Goal: Find specific page/section: Find specific page/section

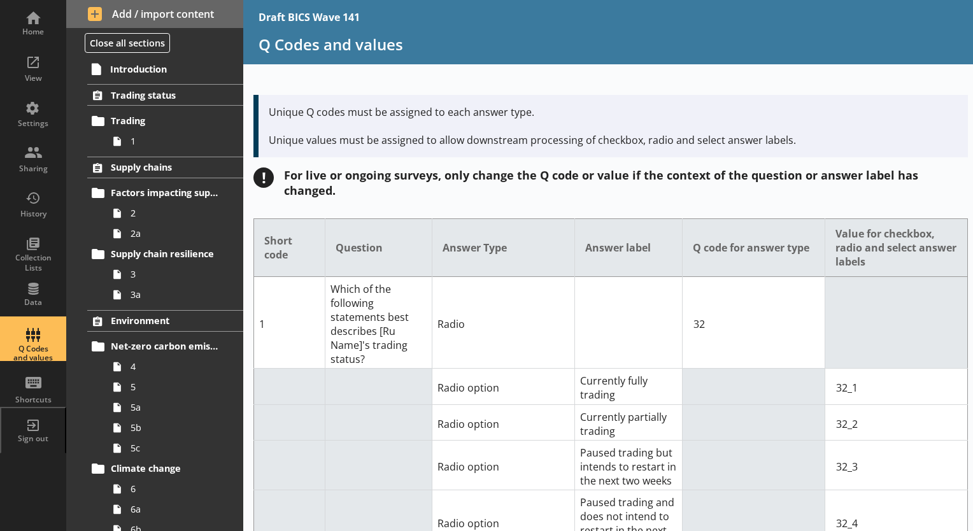
scroll to position [4711, 0]
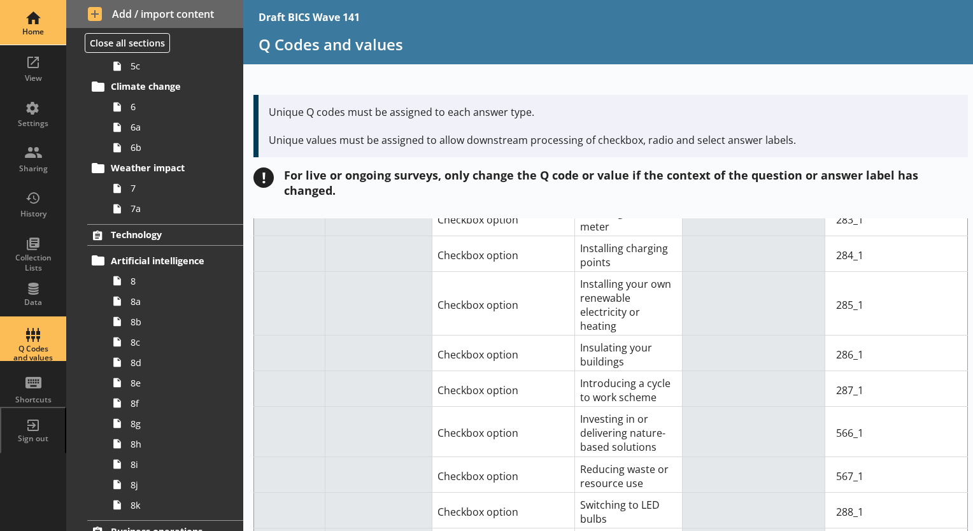
click at [38, 30] on div "Home" at bounding box center [33, 32] width 45 height 10
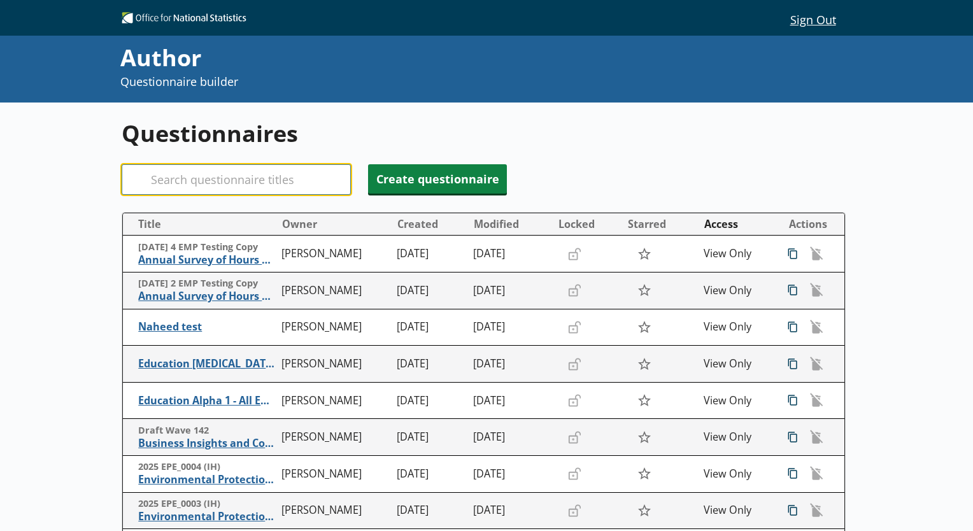
click at [280, 184] on input "Search" at bounding box center [236, 179] width 229 height 31
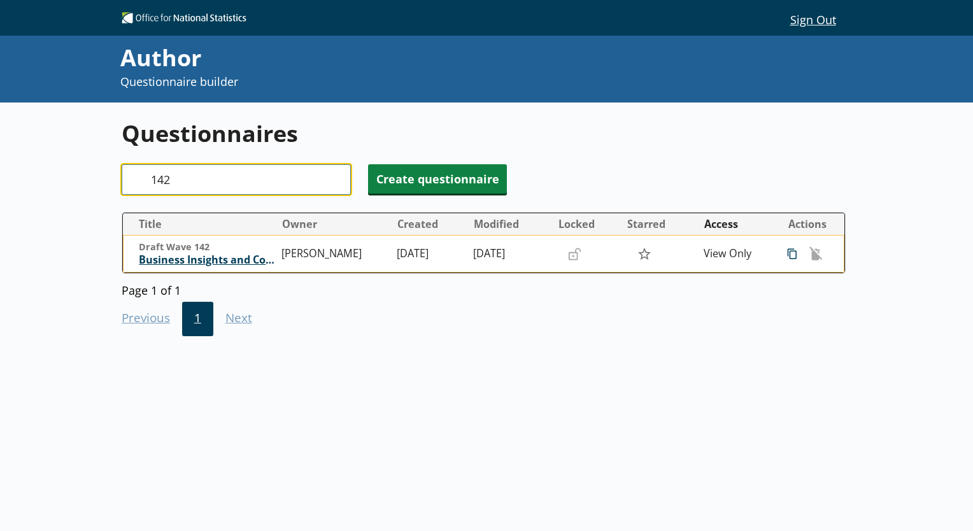
type input "142"
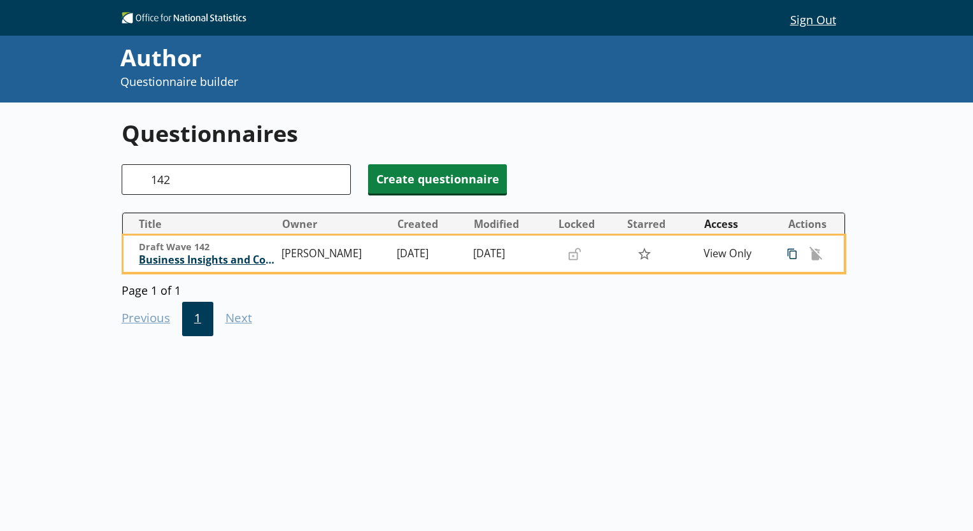
click at [200, 260] on span "Business Insights and Conditions Survey (BICS)" at bounding box center [207, 259] width 137 height 13
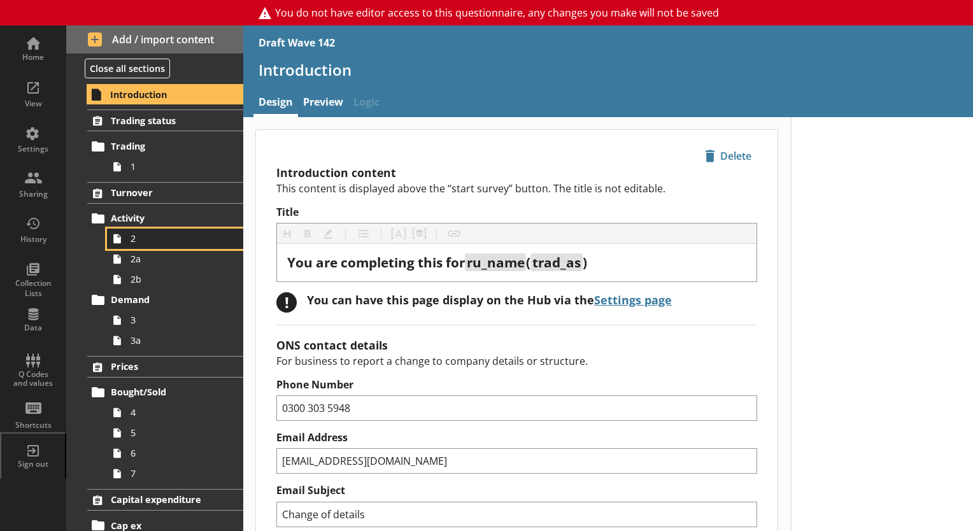
click at [143, 241] on span "2" at bounding box center [178, 238] width 95 height 12
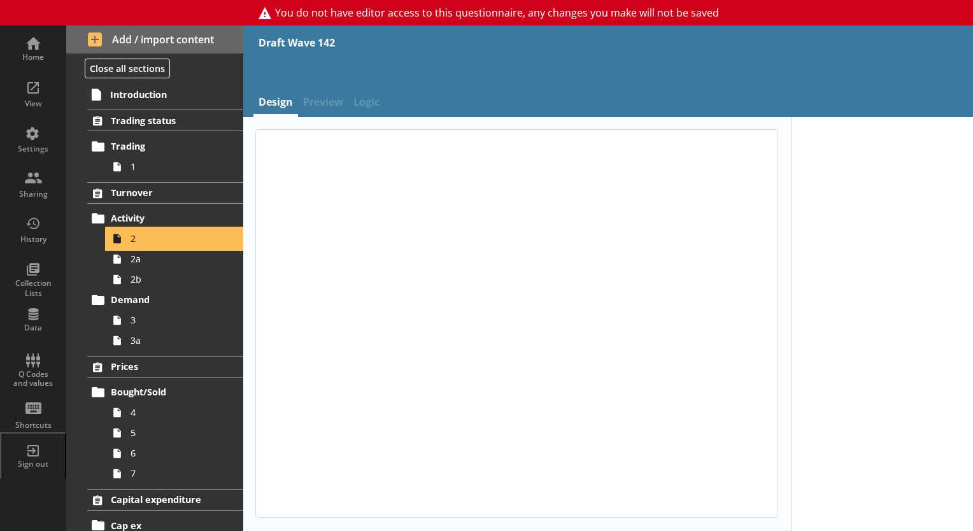
type textarea "x"
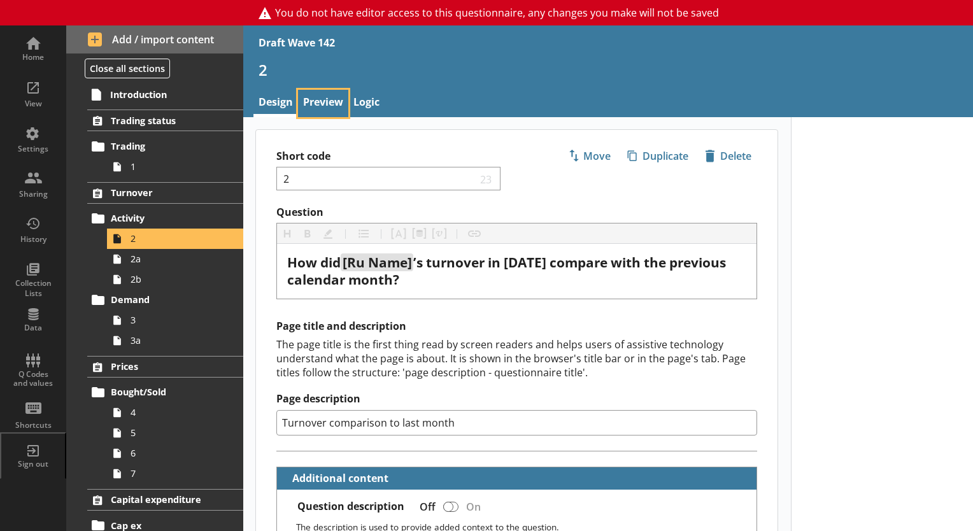
click at [321, 105] on link "Preview" at bounding box center [323, 103] width 50 height 27
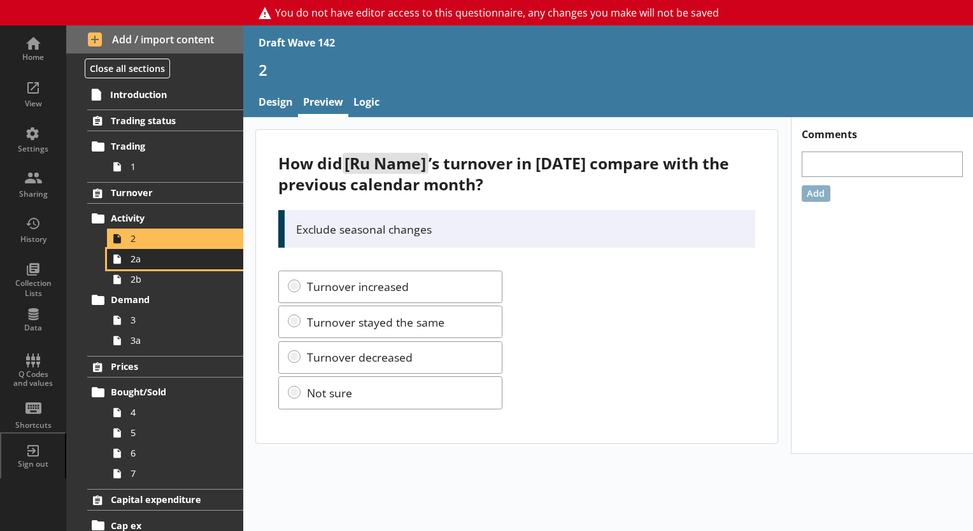
click at [134, 261] on span "2a" at bounding box center [178, 259] width 95 height 12
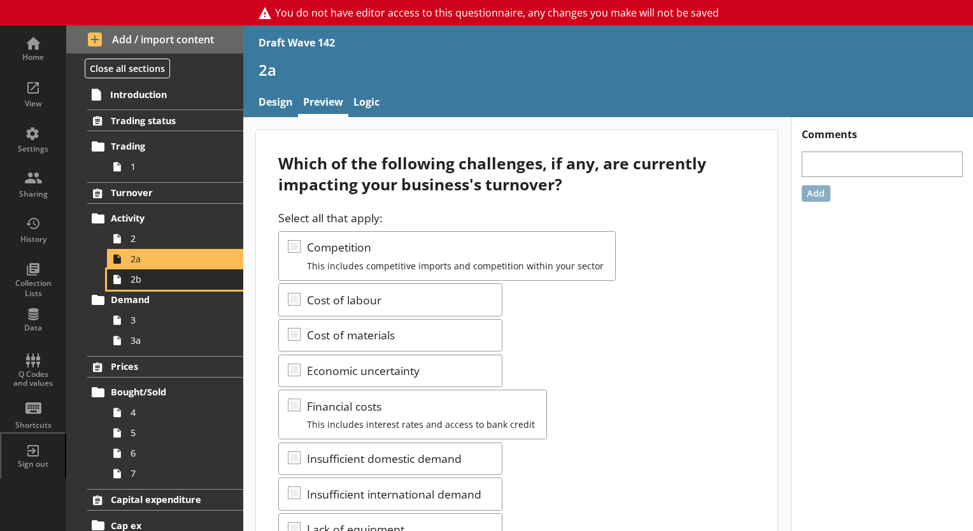
click at [133, 285] on link "2b" at bounding box center [175, 279] width 136 height 20
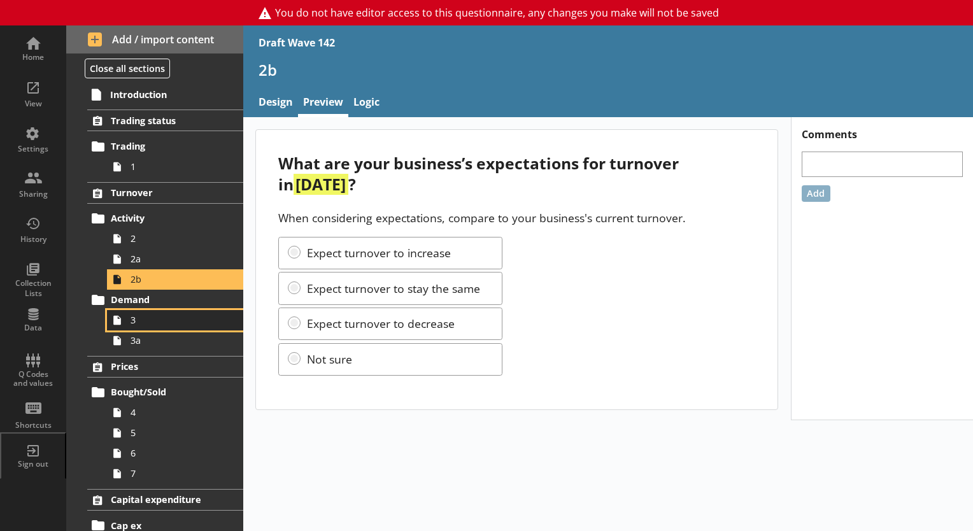
click at [137, 325] on span "3" at bounding box center [178, 320] width 95 height 12
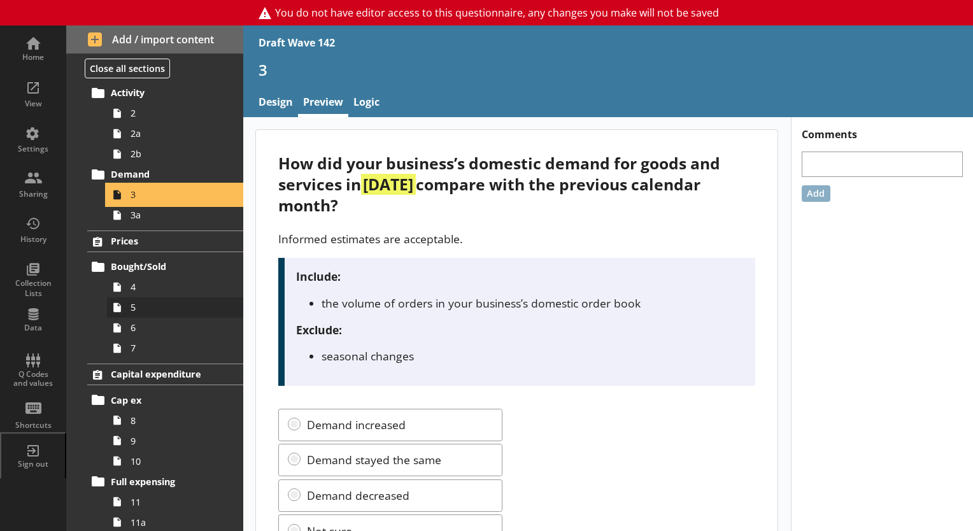
scroll to position [127, 0]
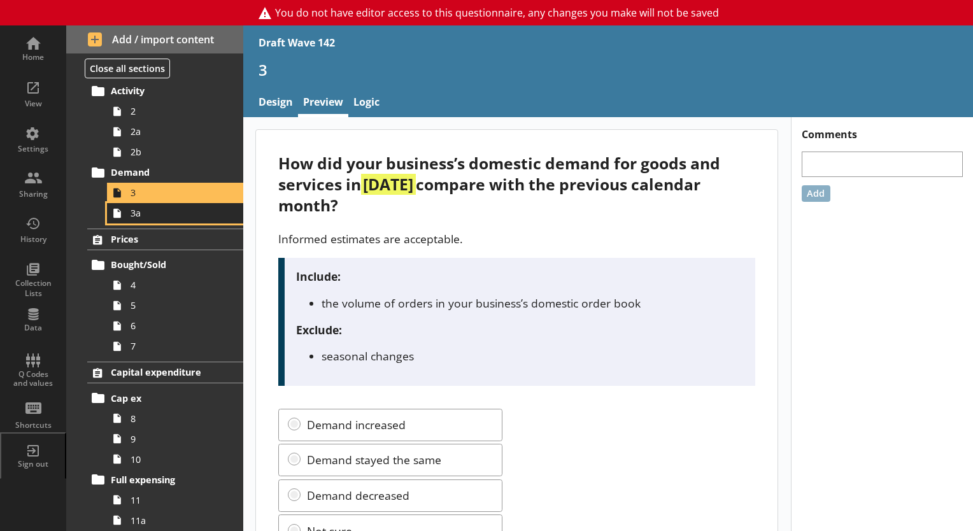
click at [139, 216] on span "3a" at bounding box center [178, 213] width 95 height 12
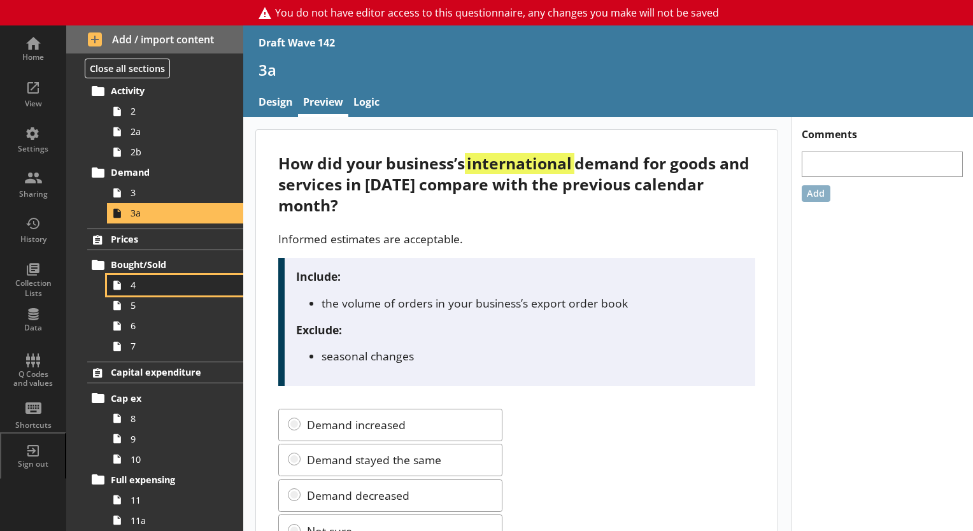
click at [132, 283] on span "4" at bounding box center [178, 285] width 95 height 12
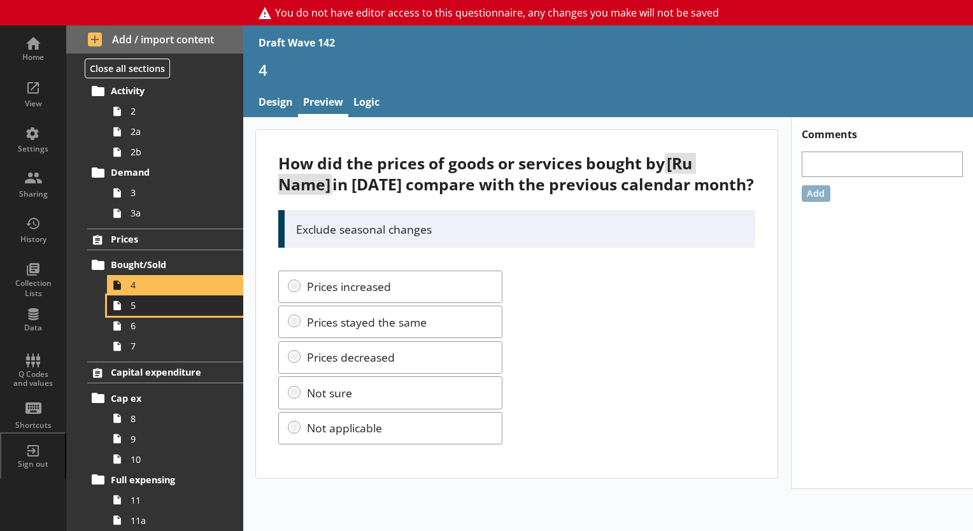
click at [135, 311] on link "5" at bounding box center [175, 305] width 136 height 20
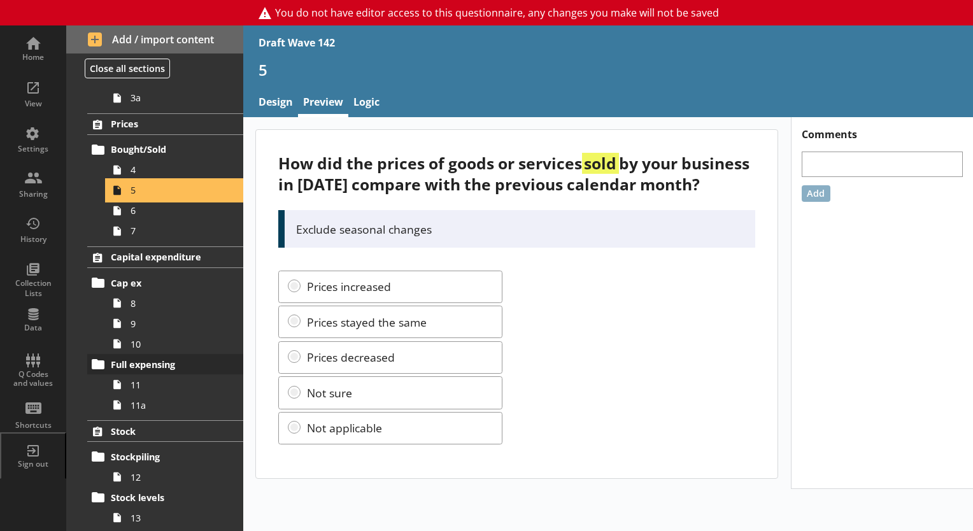
scroll to position [255, 0]
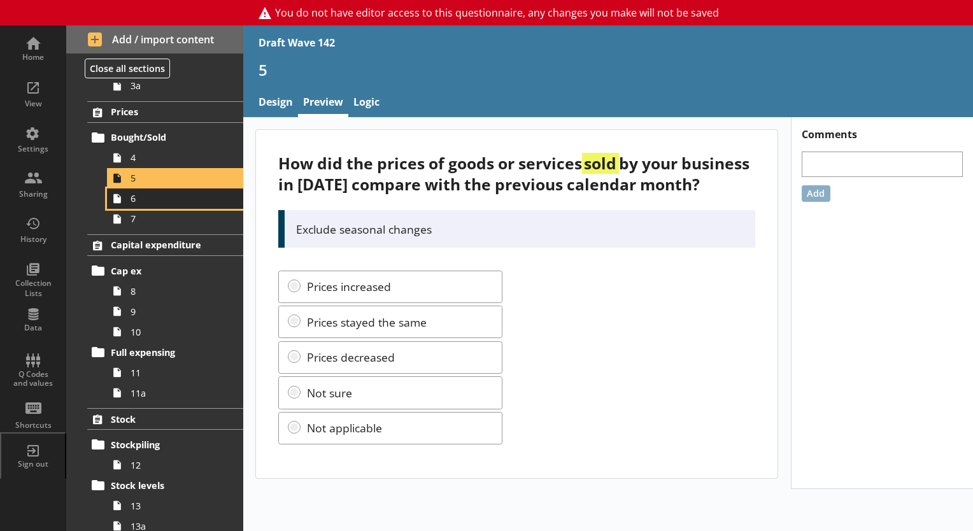
click at [138, 204] on link "6" at bounding box center [175, 198] width 136 height 20
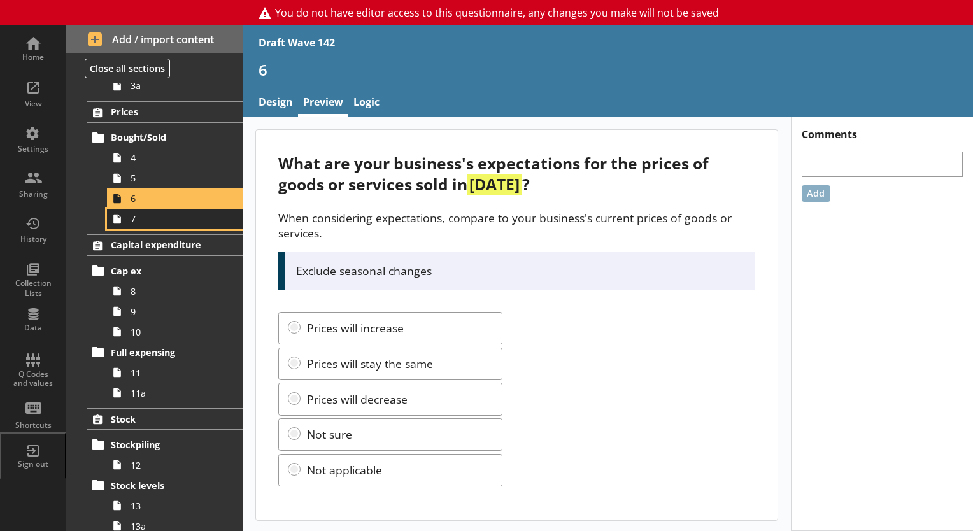
click at [133, 222] on span "7" at bounding box center [178, 219] width 95 height 12
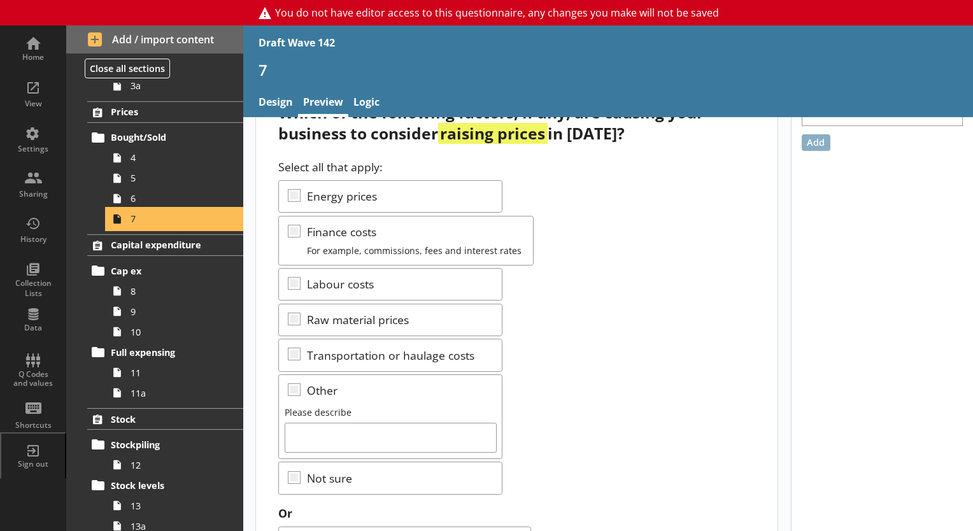
scroll to position [121, 0]
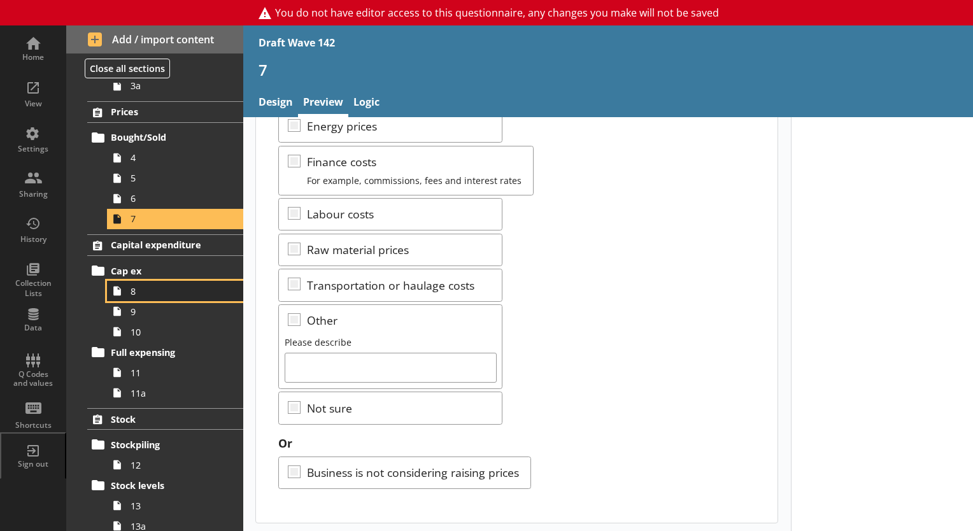
click at [155, 294] on span "8" at bounding box center [178, 291] width 95 height 12
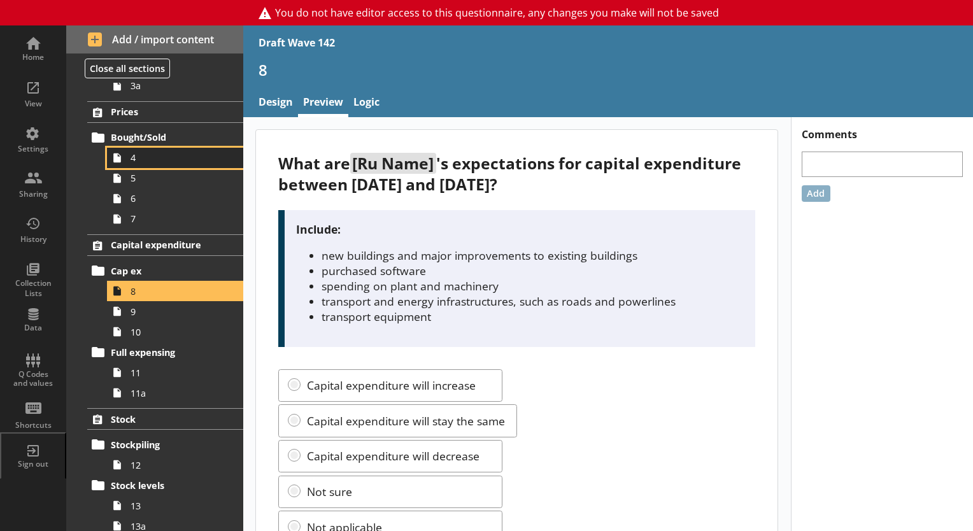
click at [141, 159] on span "4" at bounding box center [178, 158] width 95 height 12
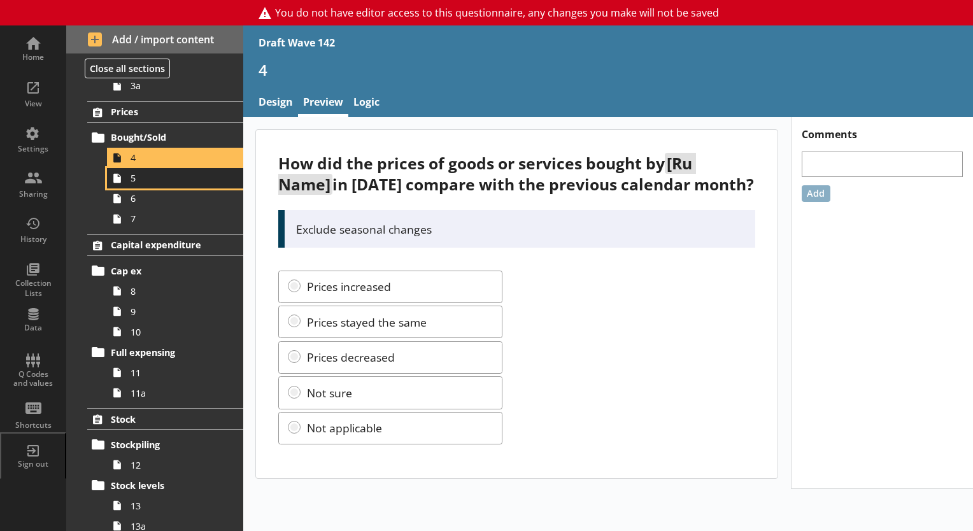
click at [141, 182] on span "5" at bounding box center [178, 178] width 95 height 12
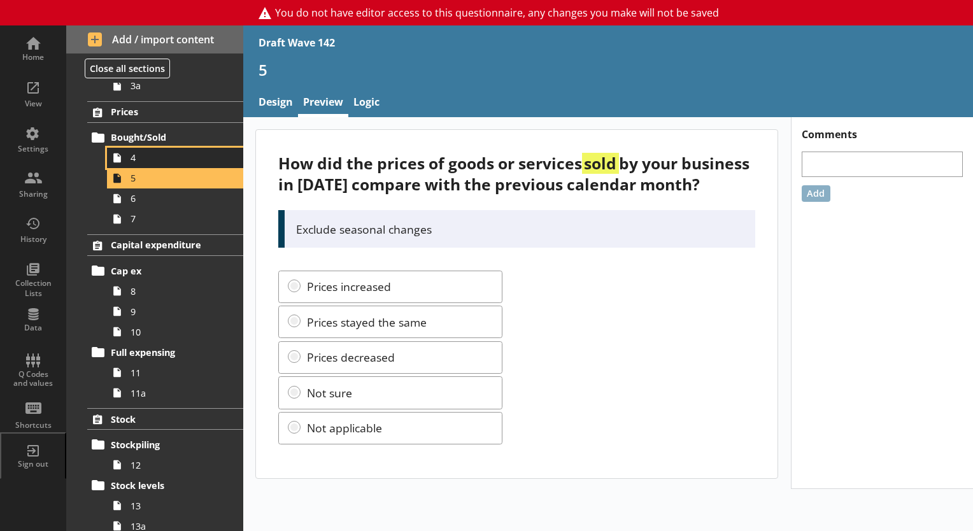
click at [134, 163] on link "4" at bounding box center [175, 158] width 136 height 20
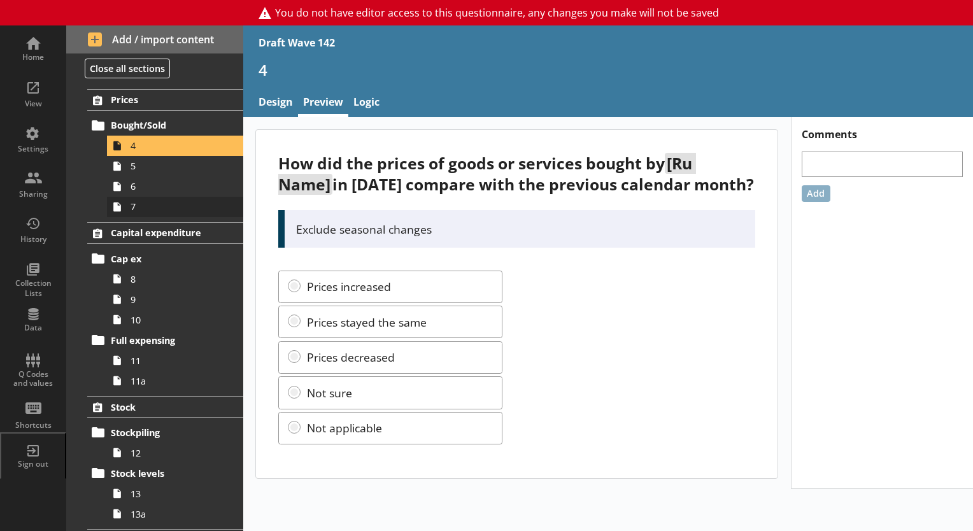
scroll to position [255, 0]
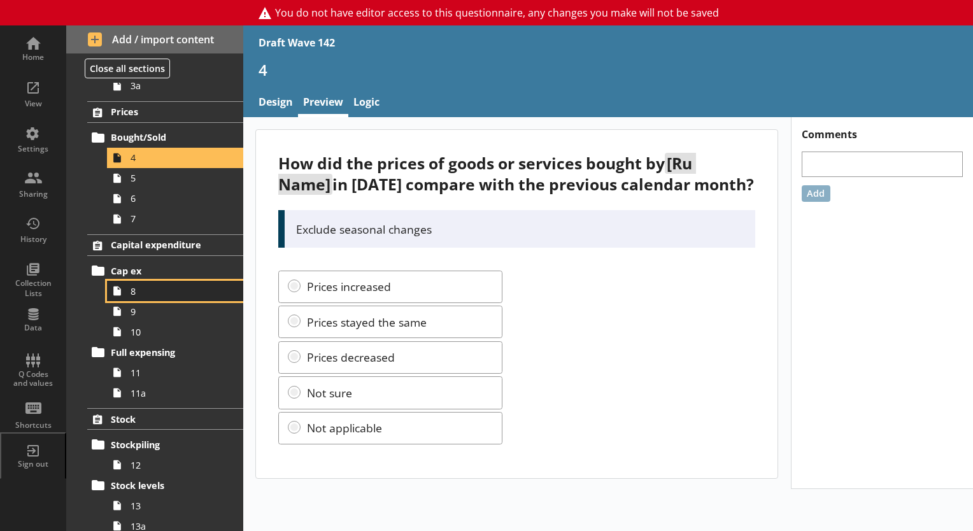
click at [147, 292] on span "8" at bounding box center [178, 291] width 95 height 12
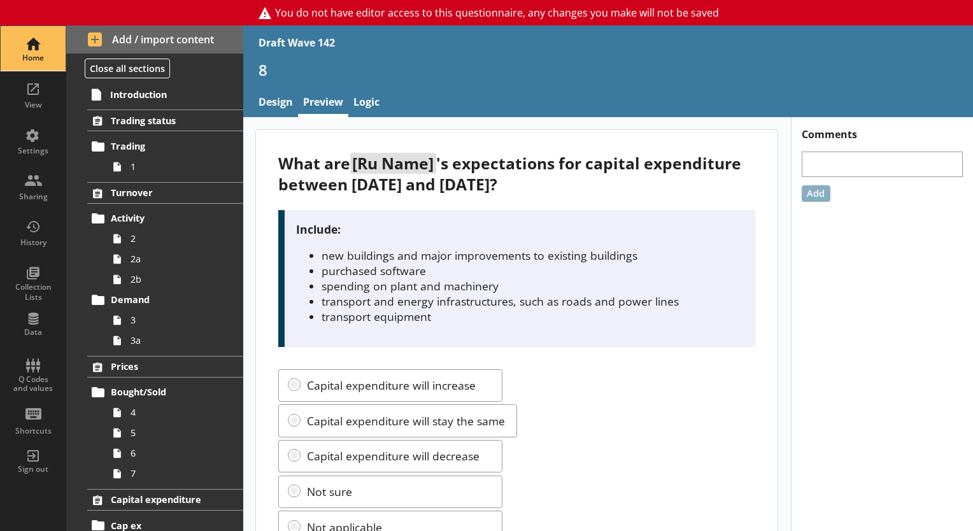
click at [28, 54] on div "Home" at bounding box center [33, 58] width 45 height 10
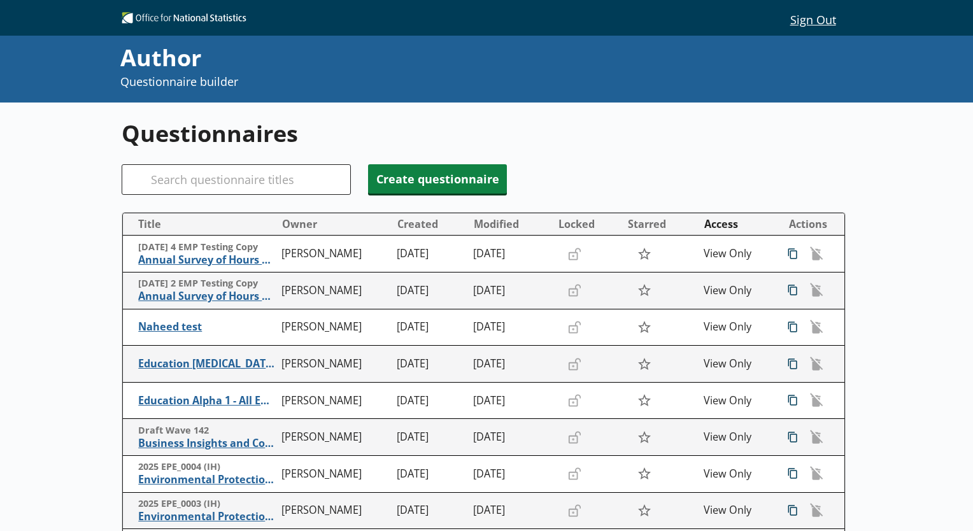
click at [150, 182] on div "Search" at bounding box center [236, 179] width 229 height 31
click at [160, 180] on input "Search" at bounding box center [236, 179] width 229 height 31
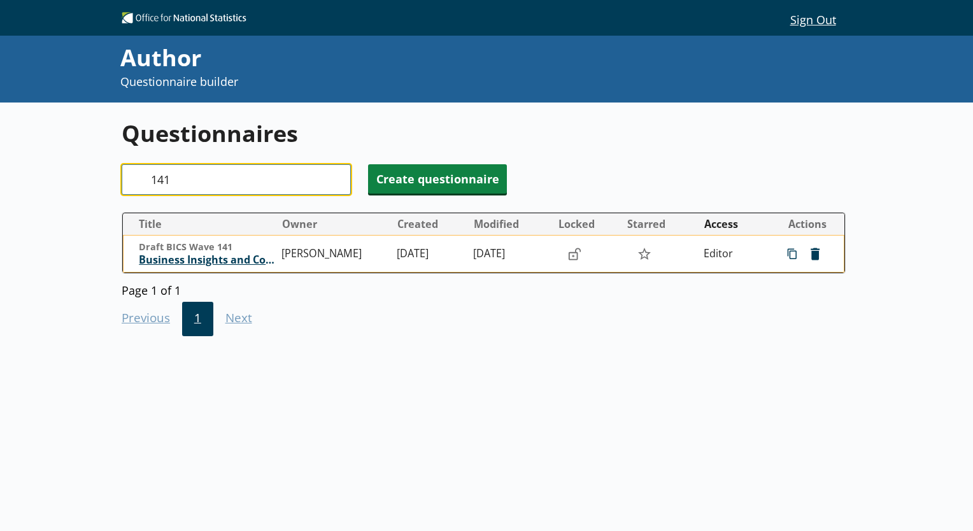
type input "141"
click at [202, 257] on span "Business Insights and Conditions Survey (BICS)" at bounding box center [207, 259] width 137 height 13
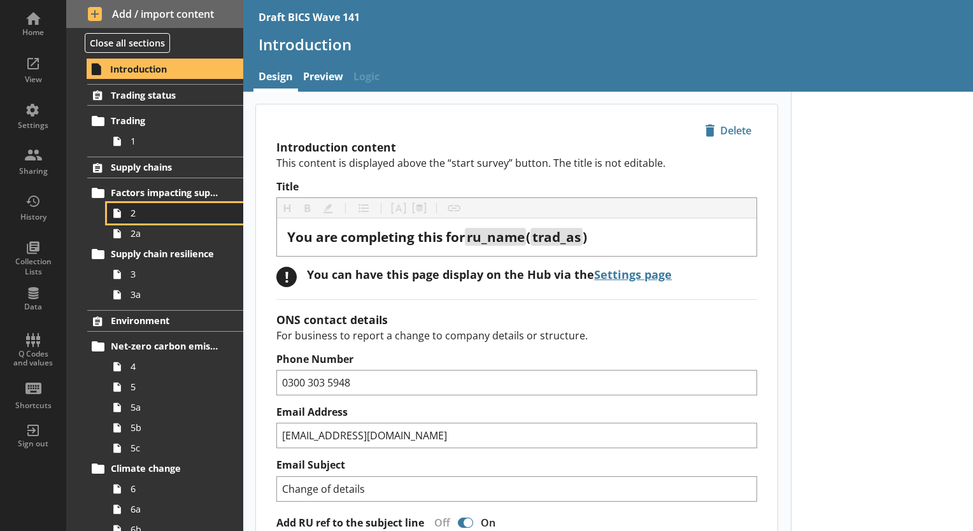
click at [144, 213] on span "2" at bounding box center [178, 213] width 95 height 12
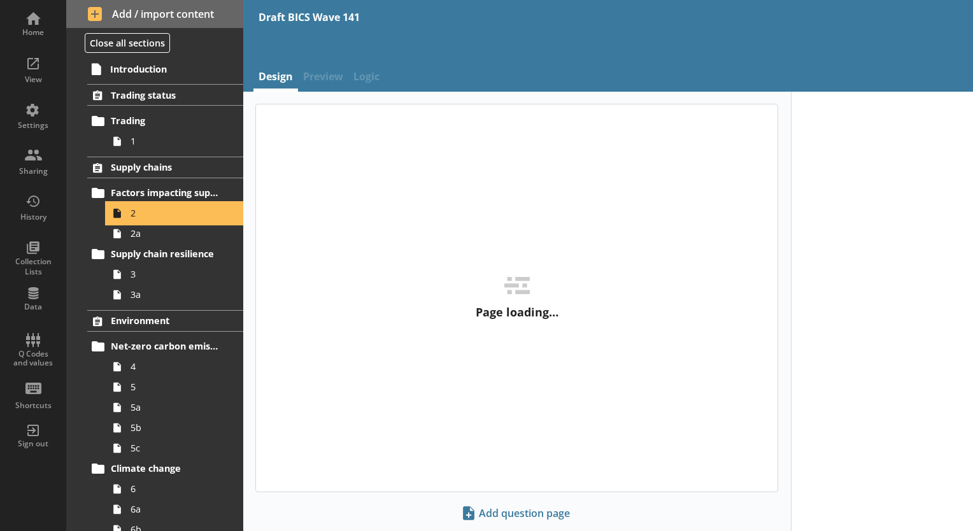
type textarea "x"
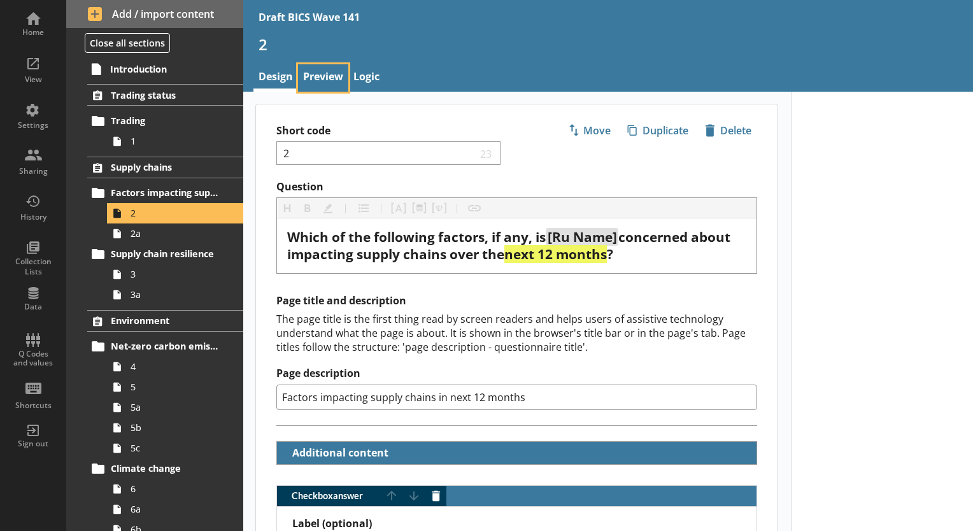
click at [326, 74] on link "Preview" at bounding box center [323, 77] width 50 height 27
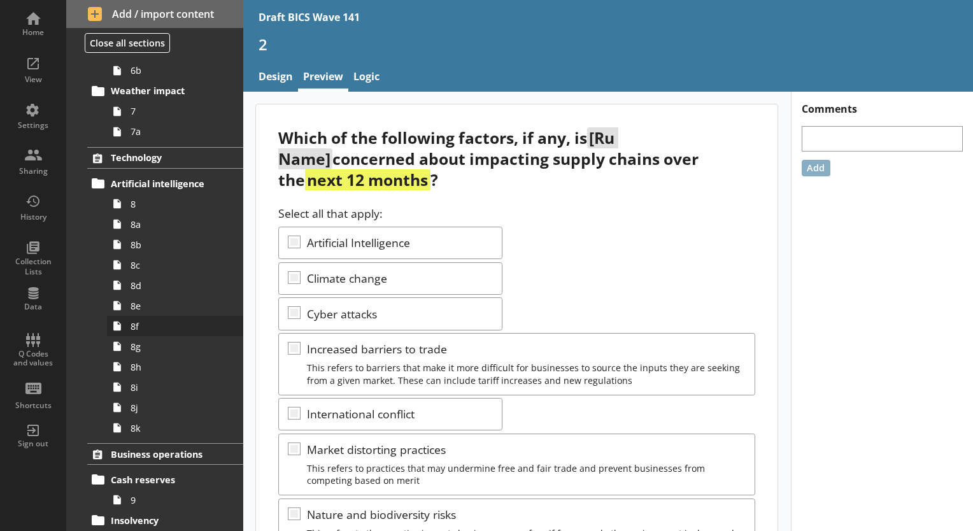
scroll to position [446, 0]
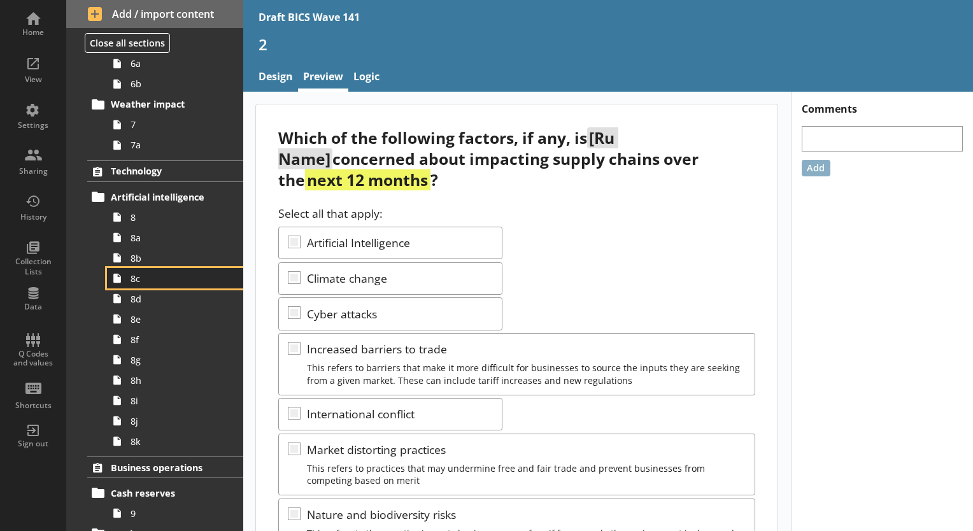
click at [138, 281] on span "8c" at bounding box center [178, 278] width 95 height 12
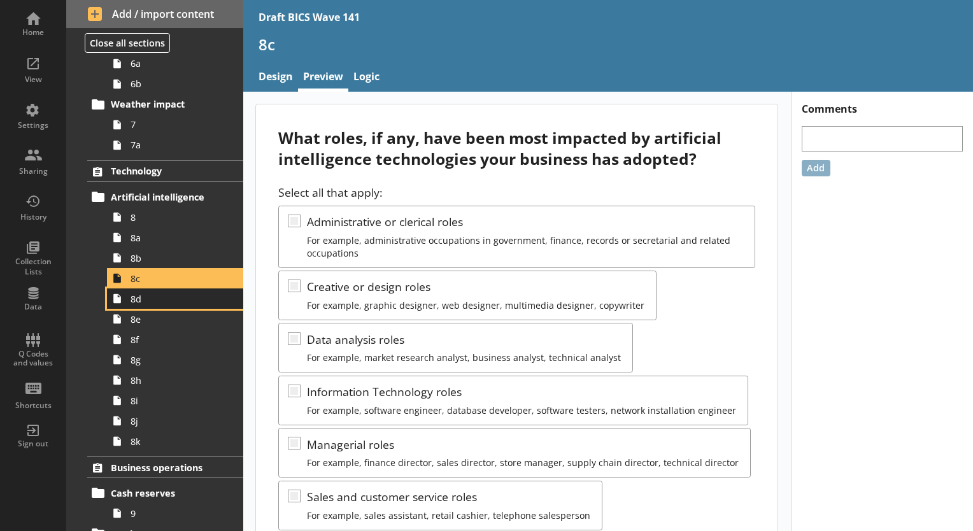
click at [140, 302] on span "8d" at bounding box center [178, 299] width 95 height 12
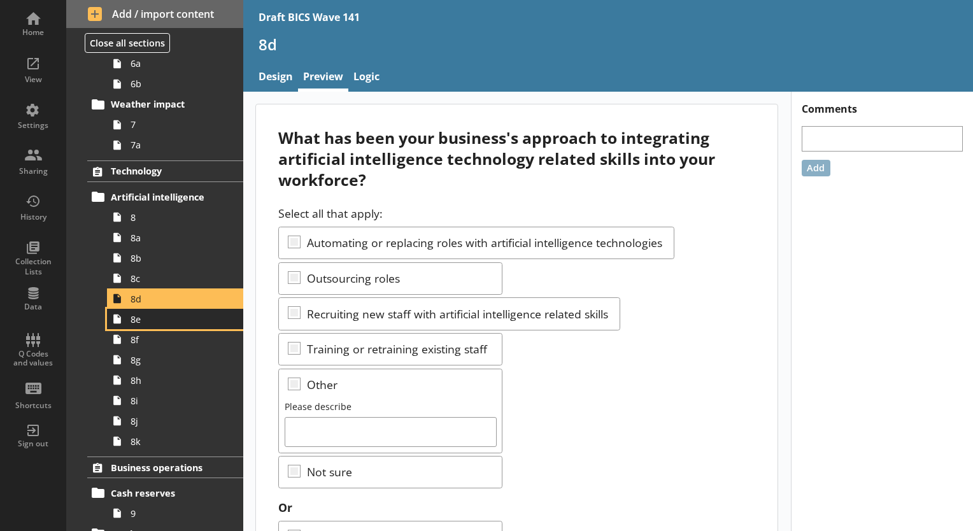
click at [135, 322] on span "8e" at bounding box center [178, 319] width 95 height 12
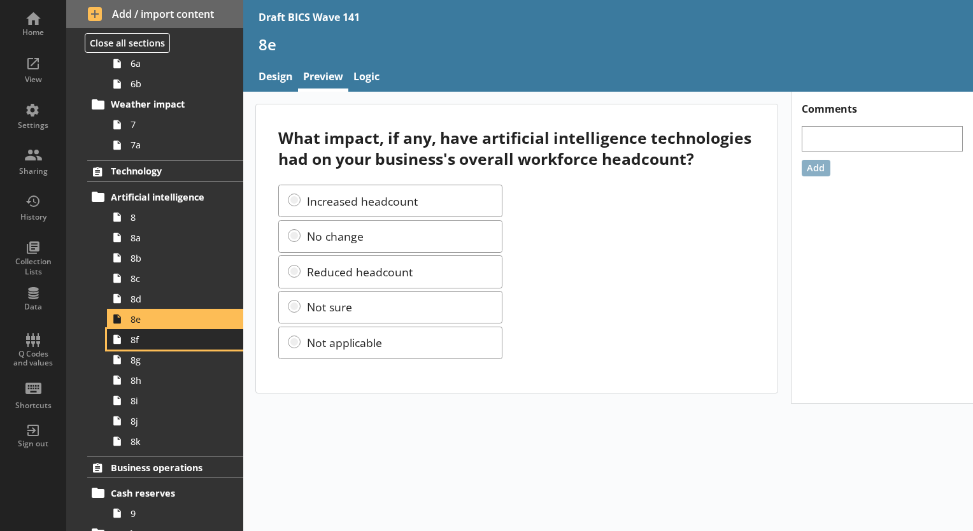
click at [133, 341] on span "8f" at bounding box center [178, 340] width 95 height 12
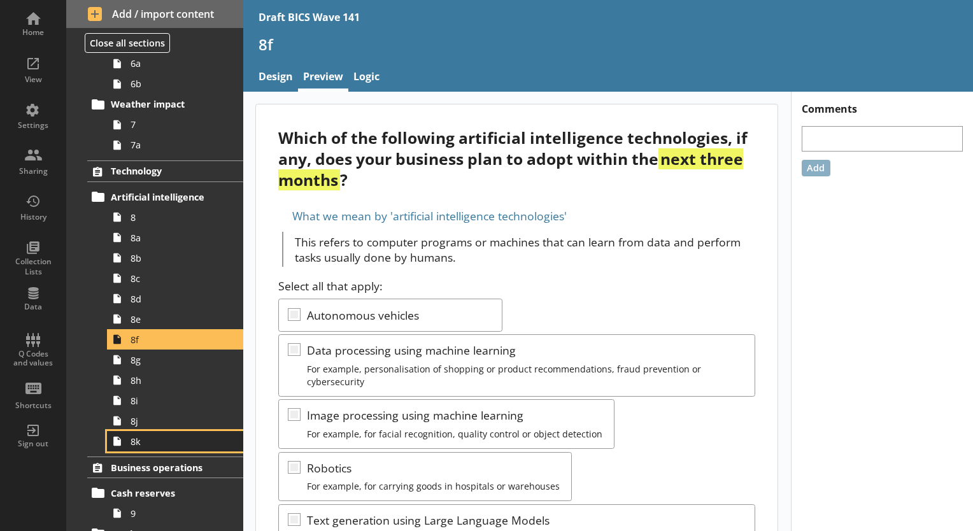
click at [140, 442] on span "8k" at bounding box center [178, 441] width 95 height 12
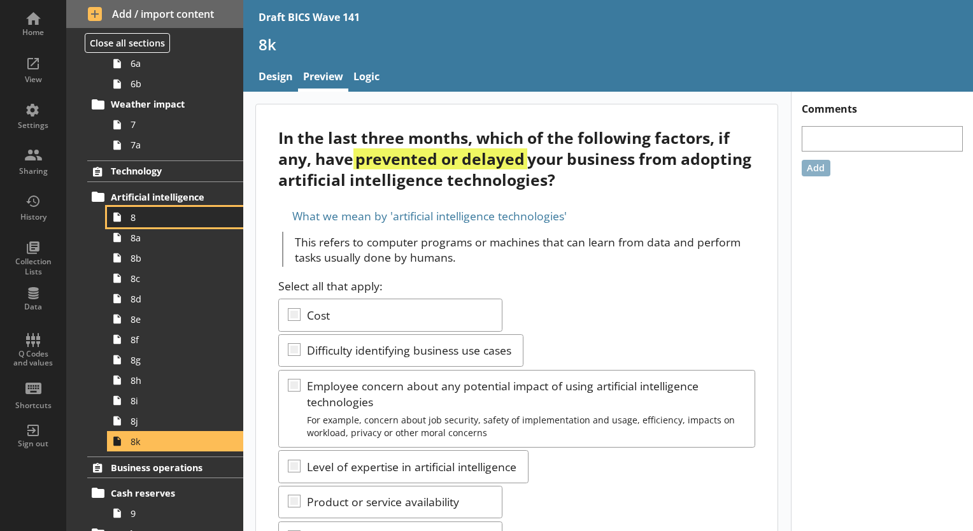
click at [132, 213] on span "8" at bounding box center [178, 217] width 95 height 12
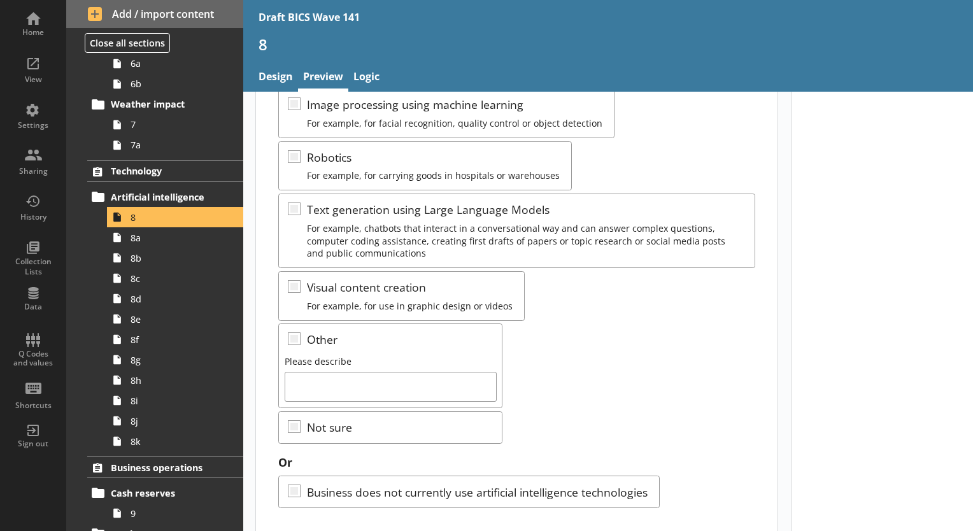
scroll to position [308, 0]
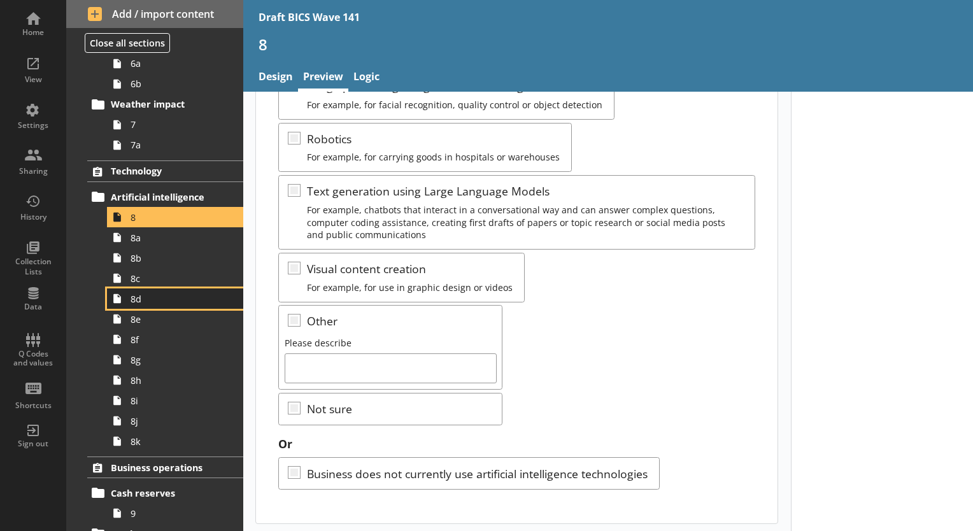
click at [139, 299] on span "8d" at bounding box center [178, 299] width 95 height 12
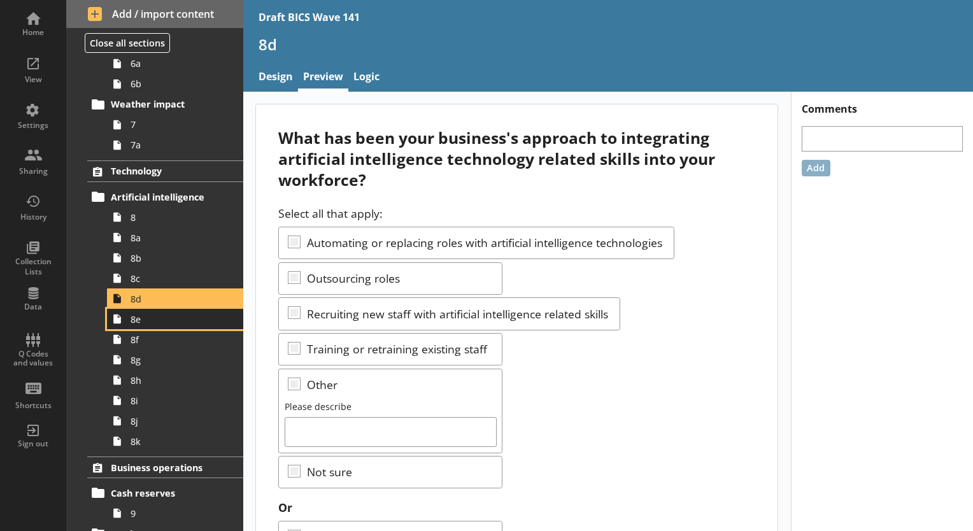
click at [136, 325] on link "8e" at bounding box center [175, 319] width 136 height 20
